Goal: Task Accomplishment & Management: Manage account settings

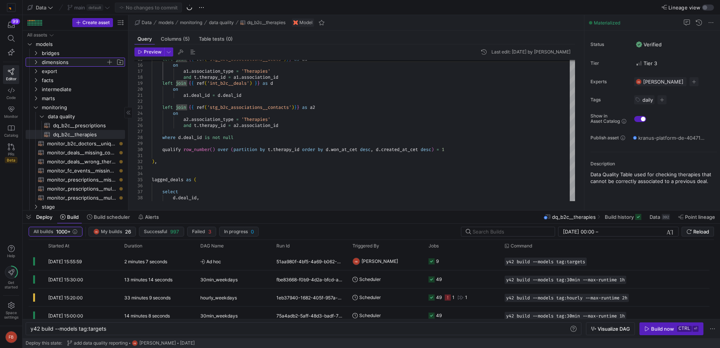
click at [57, 65] on span "dimensions" at bounding box center [74, 62] width 64 height 9
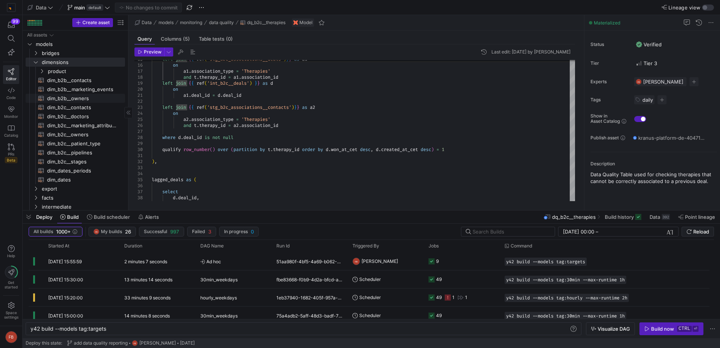
click at [101, 98] on span "dim_b2b__owners​​​​​​​​​​" at bounding box center [81, 98] width 69 height 9
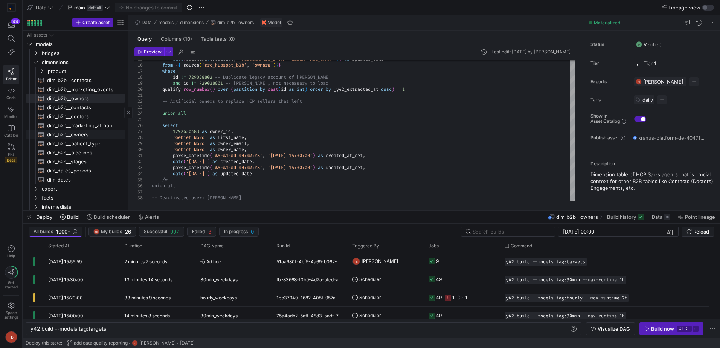
click at [97, 134] on span "dim_b2c__owners​​​​​​​​​​" at bounding box center [81, 134] width 69 height 9
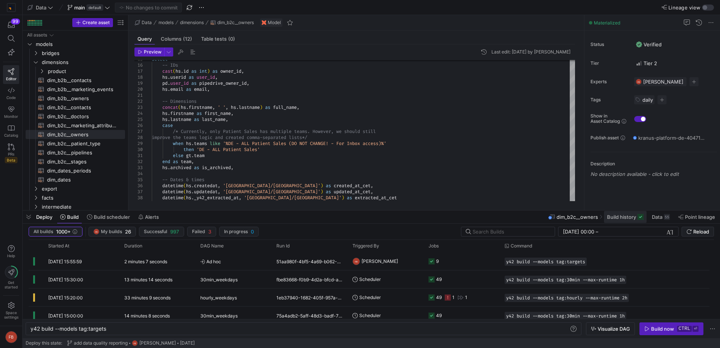
click at [628, 217] on span "Build history" at bounding box center [621, 217] width 29 height 6
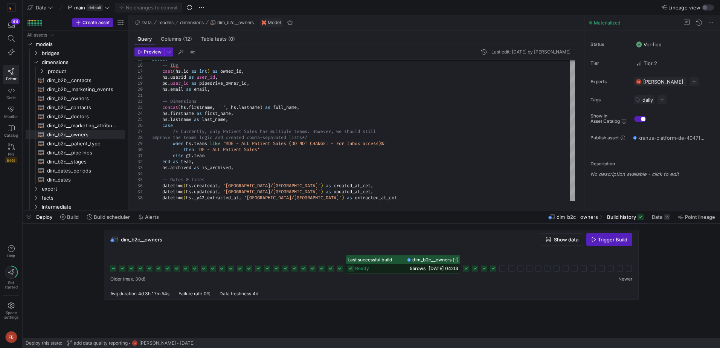
click at [565, 243] on span "button" at bounding box center [562, 240] width 42 height 12
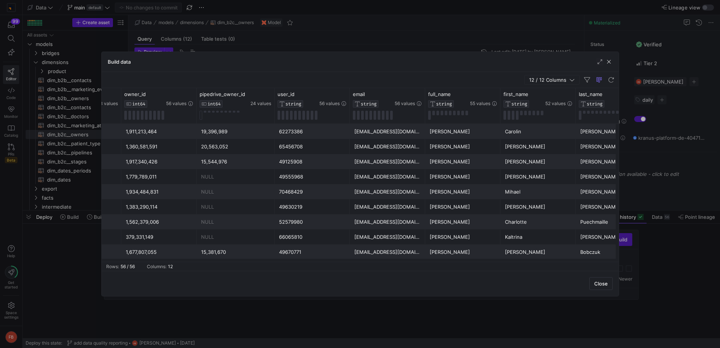
scroll to position [0, 296]
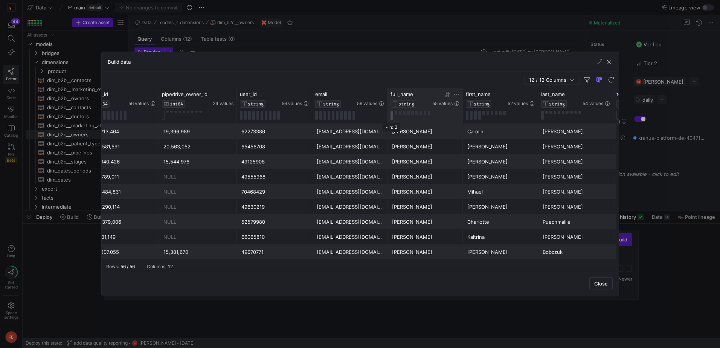
click at [391, 115] on button at bounding box center [392, 115] width 3 height 9
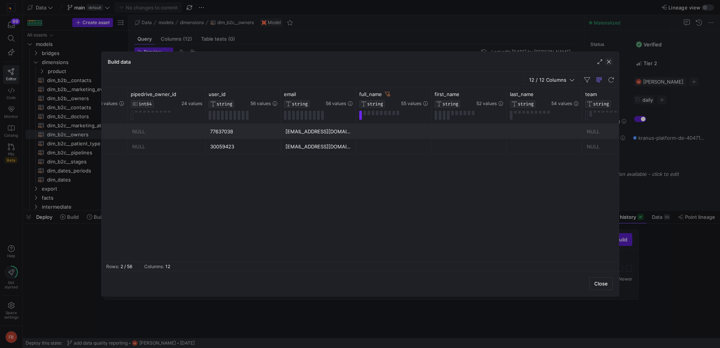
click at [608, 62] on span "button" at bounding box center [609, 62] width 8 height 8
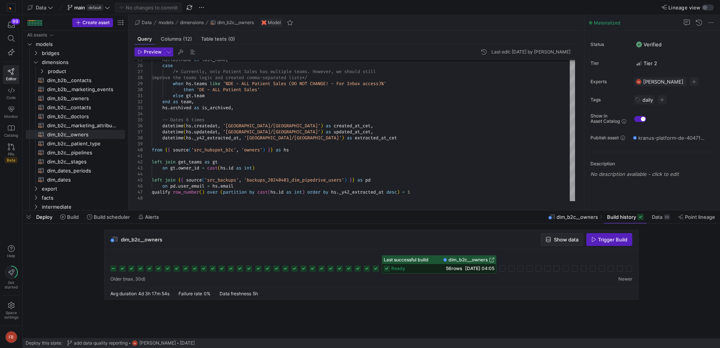
click at [571, 236] on span "button" at bounding box center [562, 240] width 42 height 12
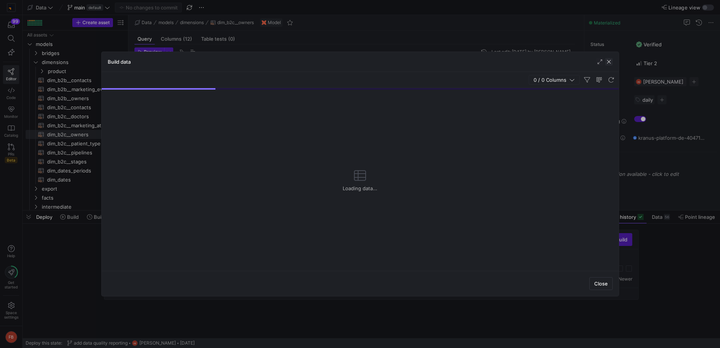
click at [610, 62] on span "button" at bounding box center [609, 62] width 8 height 8
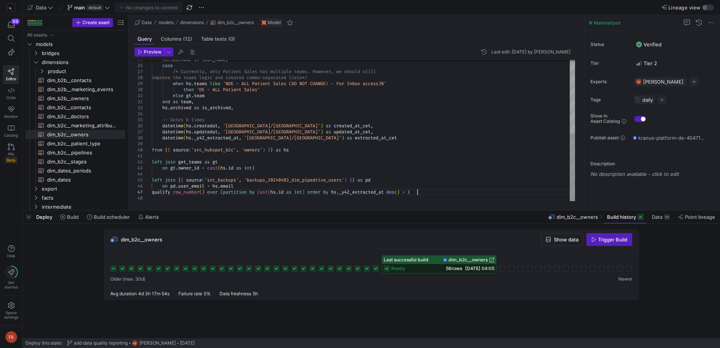
click at [429, 190] on div "hs . lastname as last_name , case /* Currently, only Patient Sales has multiple…" at bounding box center [363, 53] width 423 height 295
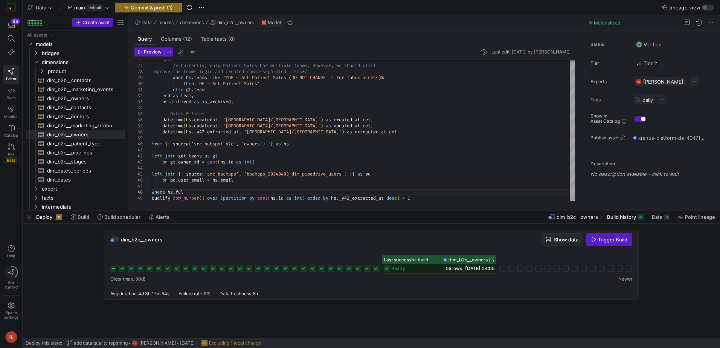
click at [562, 235] on span "button" at bounding box center [562, 240] width 42 height 12
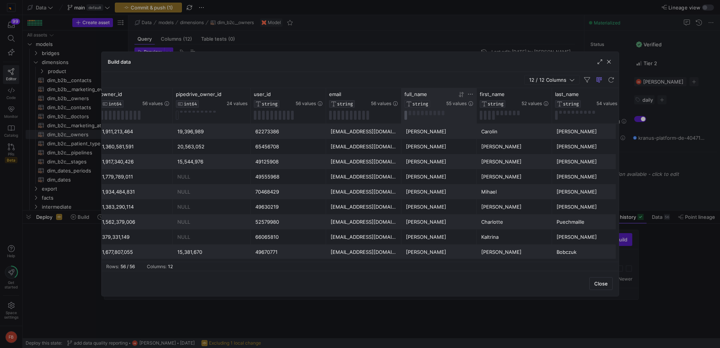
click at [405, 114] on button at bounding box center [406, 115] width 3 height 9
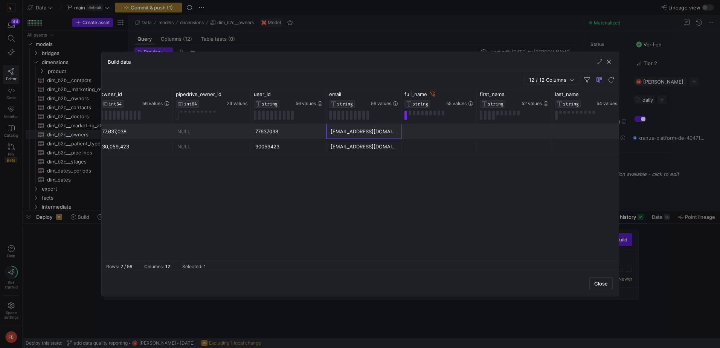
click at [370, 133] on div "[EMAIL_ADDRESS][DOMAIN_NAME]" at bounding box center [364, 131] width 66 height 15
drag, startPoint x: 368, startPoint y: 130, endPoint x: 367, endPoint y: 147, distance: 17.0
click at [367, 147] on div "[DATE]T03:07:08 77,637,038 NULL 77637038 [EMAIL_ADDRESS][DOMAIN_NAME] NULL [DAT…" at bounding box center [249, 139] width 907 height 30
click at [350, 136] on div "[EMAIL_ADDRESS][DOMAIN_NAME]" at bounding box center [364, 131] width 66 height 15
click at [605, 61] on span "button" at bounding box center [609, 62] width 8 height 8
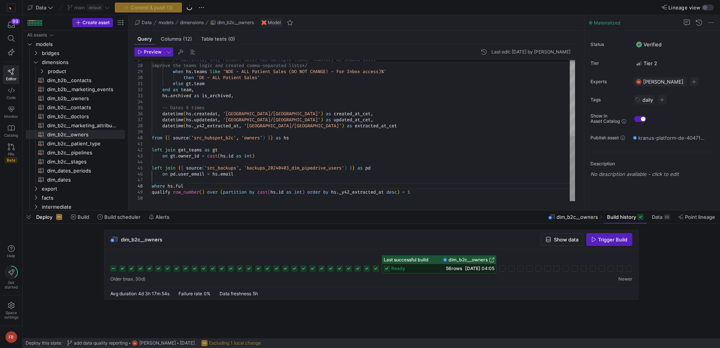
click at [211, 186] on div "/* Currently, only Patient Sales has multiple team s. However, we should still …" at bounding box center [363, 47] width 423 height 307
click at [226, 185] on div "/* Currently, only Patient Sales has multiple team s. However, we should still …" at bounding box center [363, 47] width 423 height 307
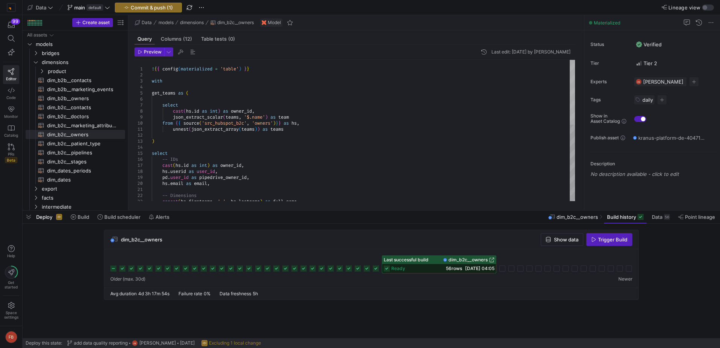
click at [575, 60] on div at bounding box center [572, 92] width 5 height 65
click at [154, 67] on div "-- Dimensions concat ( hs . firstname , ' ' , hs . lastname ) as full_name , pd…" at bounding box center [363, 213] width 423 height 307
type textarea "{{ config(materialized = 'table') }} with get_teams as ( select cast([DOMAIN_NA…"
click at [143, 50] on span "Preview" at bounding box center [150, 51] width 24 height 5
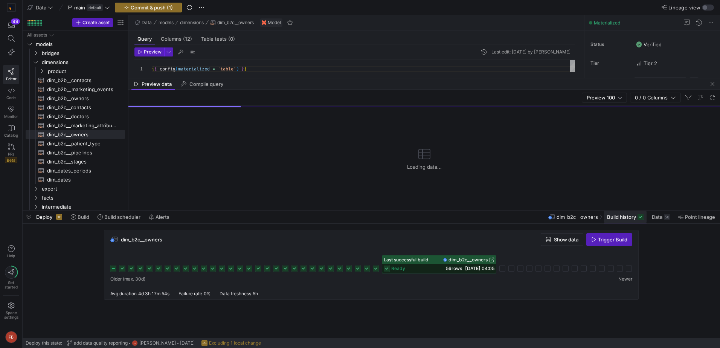
click at [621, 217] on span "Build history" at bounding box center [621, 217] width 29 height 6
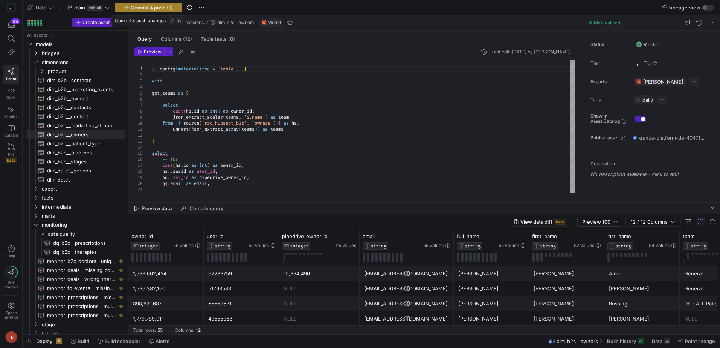
click at [138, 5] on span "Commit & push (1)" at bounding box center [152, 8] width 42 height 6
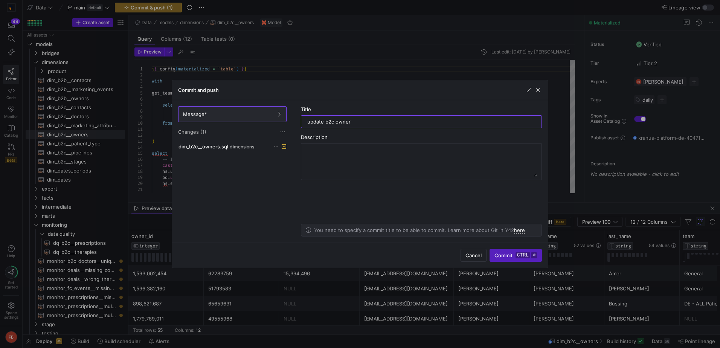
type input "update b2c owners"
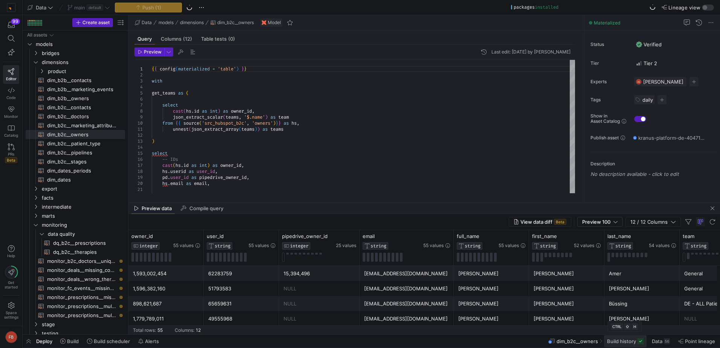
click at [625, 344] on span "Build history" at bounding box center [621, 341] width 29 height 6
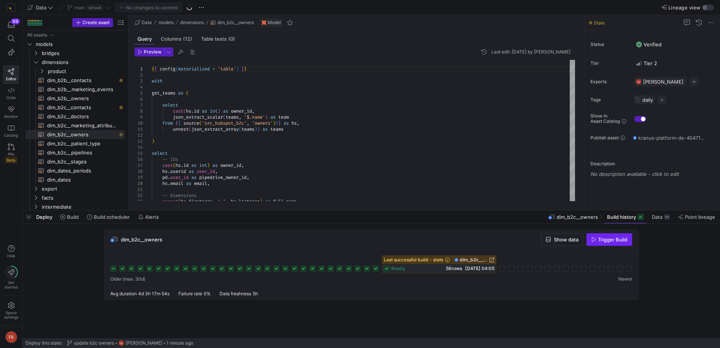
click at [599, 240] on span "Trigger Build" at bounding box center [612, 240] width 29 height 6
click at [448, 265] on div "ready 56 rows 01/09/25, 04:05" at bounding box center [439, 268] width 114 height 9
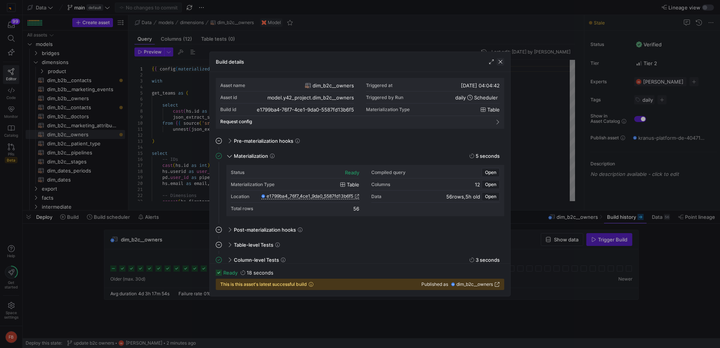
click at [501, 60] on span "button" at bounding box center [501, 62] width 8 height 8
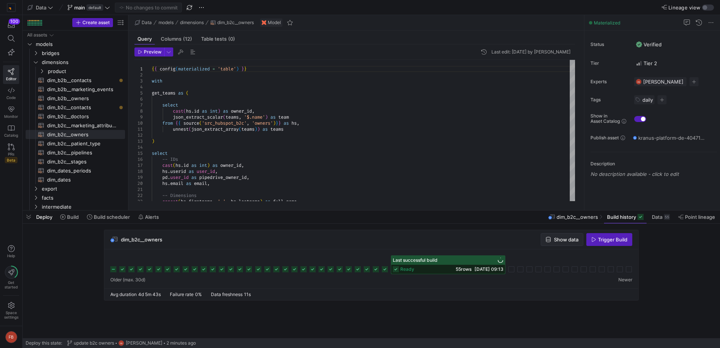
click at [563, 240] on span "Show data" at bounding box center [566, 240] width 24 height 6
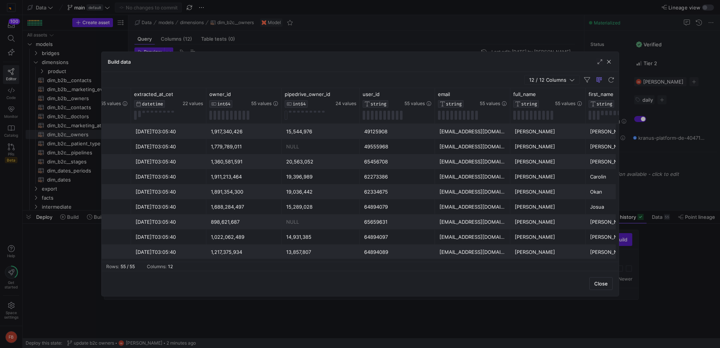
scroll to position [0, 198]
click at [611, 61] on span "button" at bounding box center [609, 62] width 8 height 8
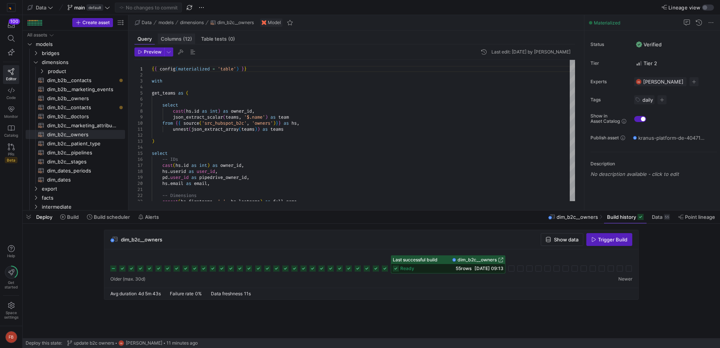
click at [174, 40] on span "Columns (12)" at bounding box center [176, 39] width 31 height 5
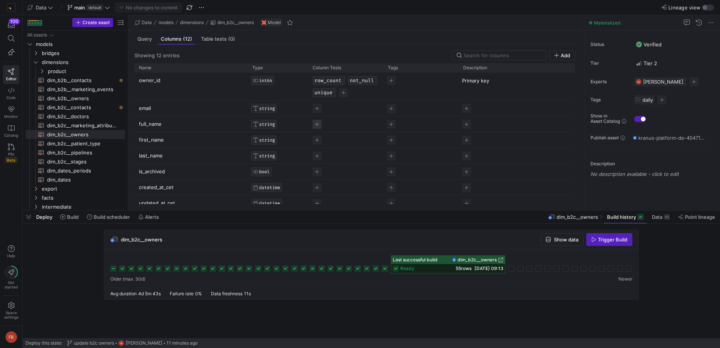
click at [319, 124] on span "Press SPACE to select this row." at bounding box center [317, 124] width 9 height 9
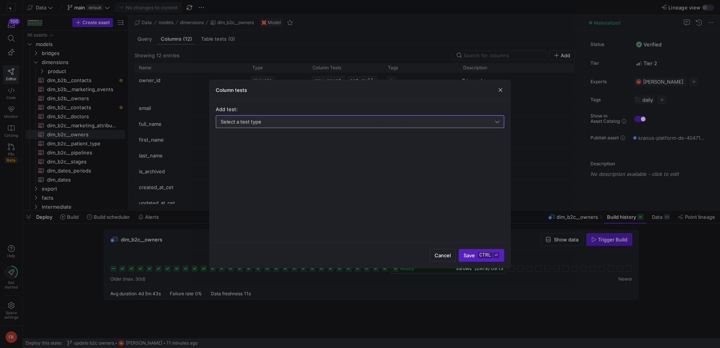
click at [319, 123] on div "Select a test type" at bounding box center [358, 122] width 275 height 6
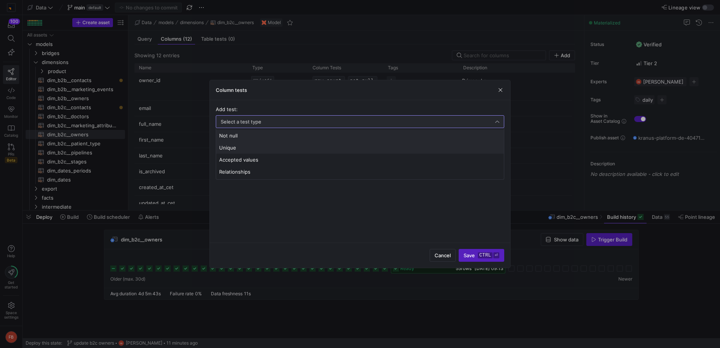
click at [299, 148] on span "Unique" at bounding box center [360, 148] width 282 height 6
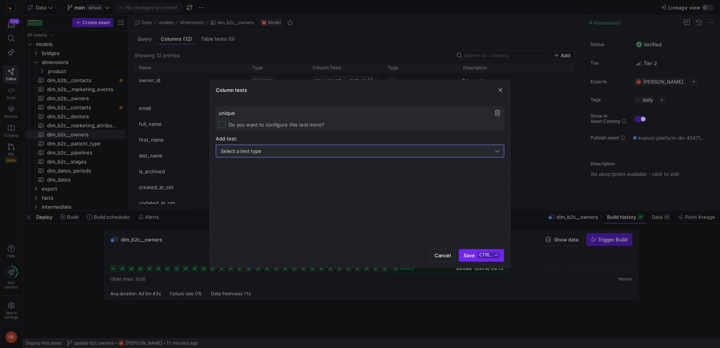
click at [474, 252] on span "submit" at bounding box center [481, 255] width 45 height 12
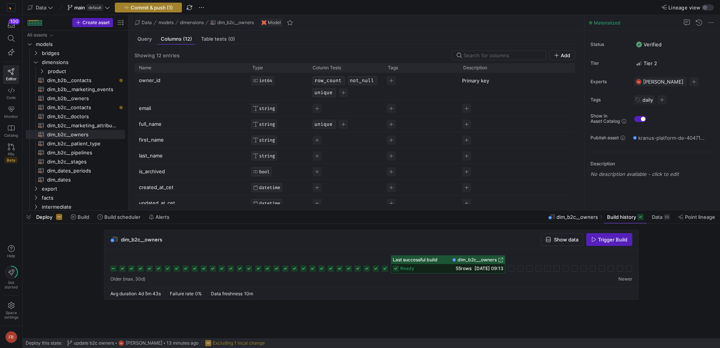
click at [155, 7] on span "Commit & push (1)" at bounding box center [152, 8] width 42 height 6
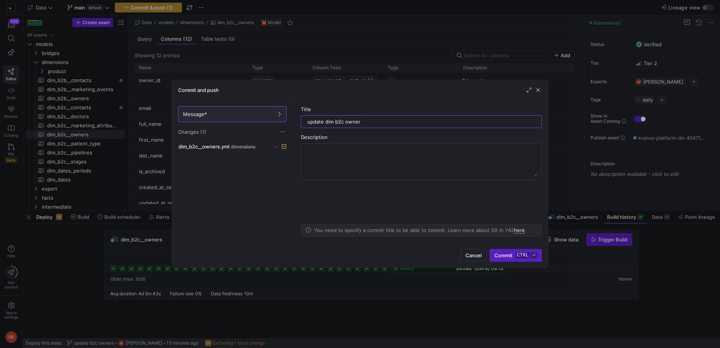
type input "update dim b2c owners"
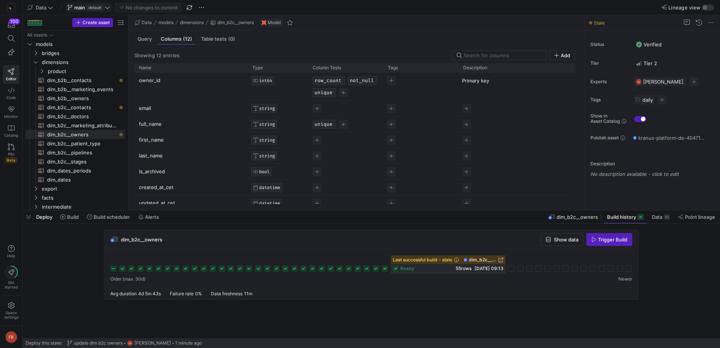
click at [110, 6] on icon at bounding box center [107, 7] width 5 height 5
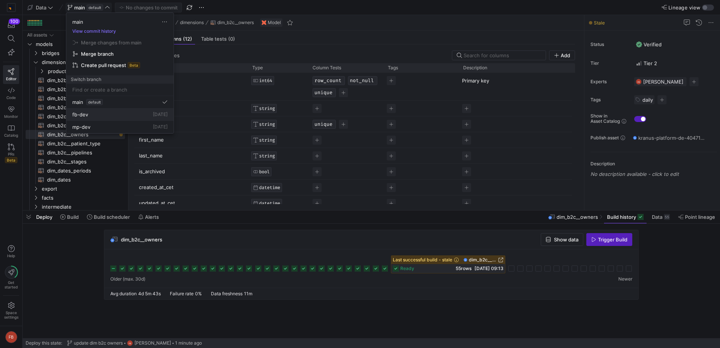
click at [100, 113] on div "fb-dev 26 Aug 2025" at bounding box center [119, 115] width 95 height 6
